Goal: Browse casually

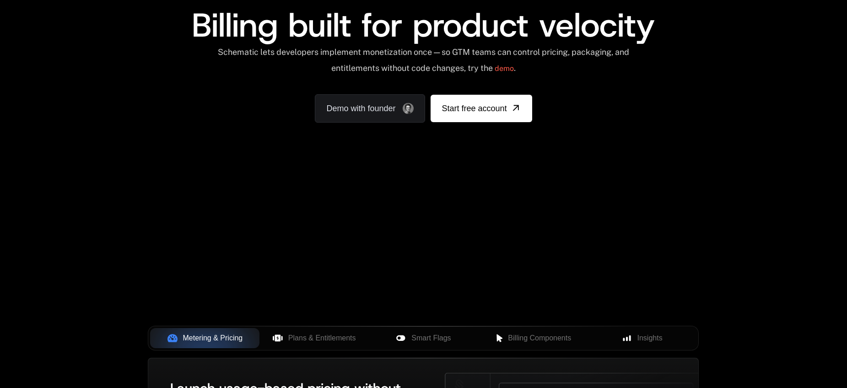
scroll to position [86, 0]
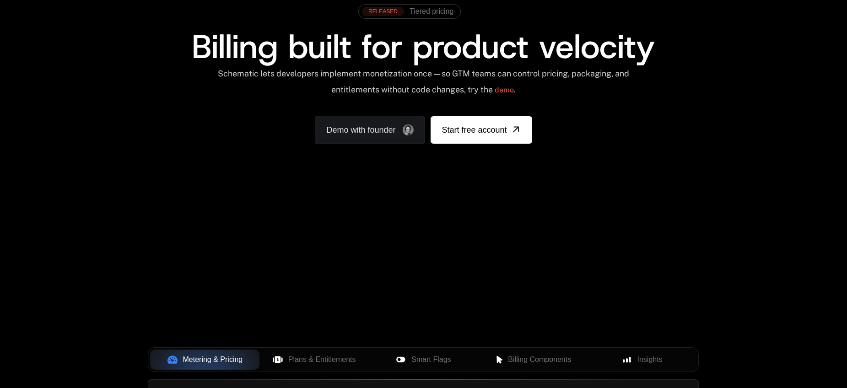
scroll to position [66, 0]
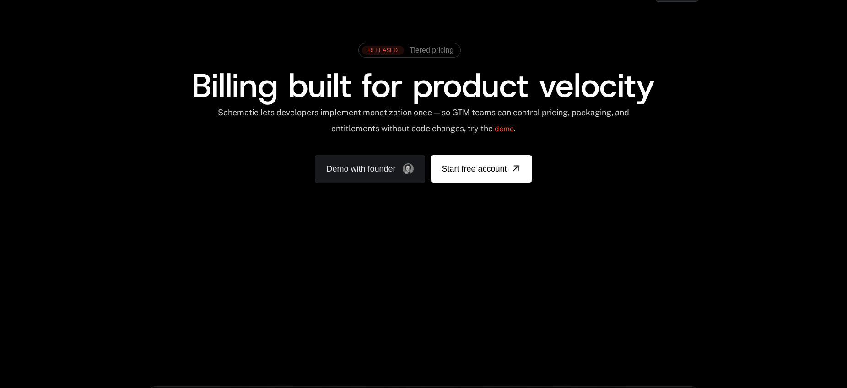
scroll to position [81, 0]
